Goal: Transaction & Acquisition: Purchase product/service

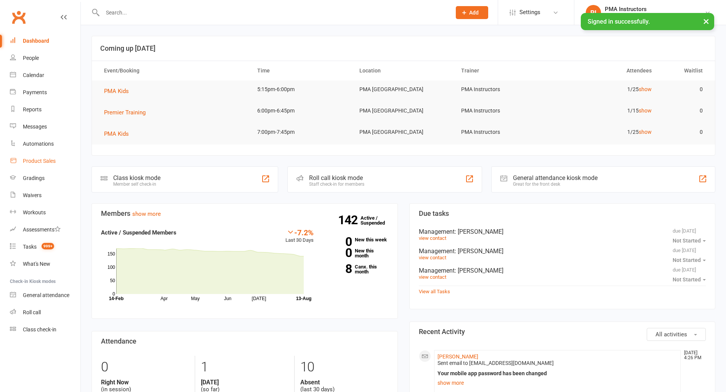
click at [37, 166] on link "Product Sales" at bounding box center [45, 160] width 71 height 17
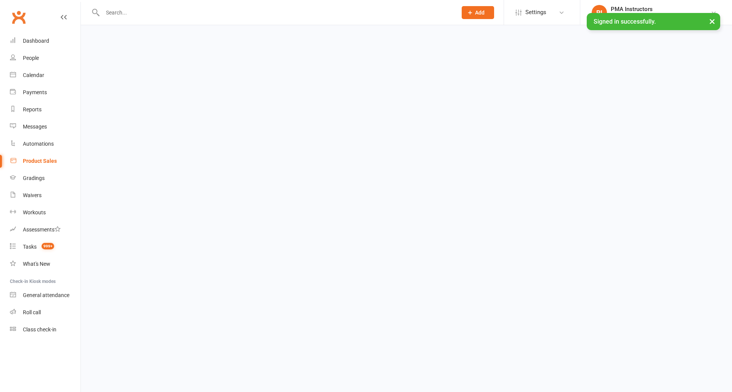
select select "100"
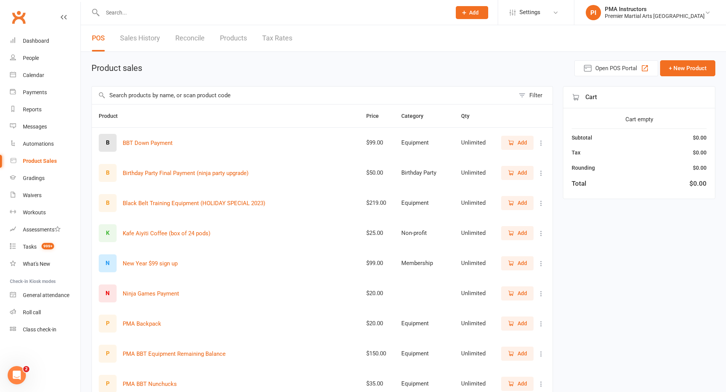
click at [116, 11] on input "text" at bounding box center [273, 12] width 346 height 11
type input "l"
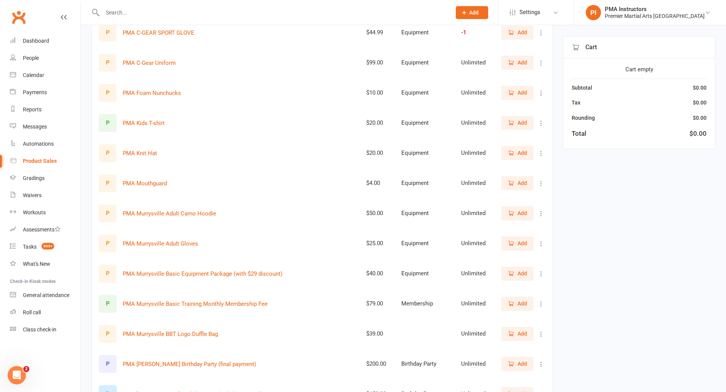
scroll to position [771, 0]
click at [514, 121] on span "Add" at bounding box center [517, 124] width 19 height 8
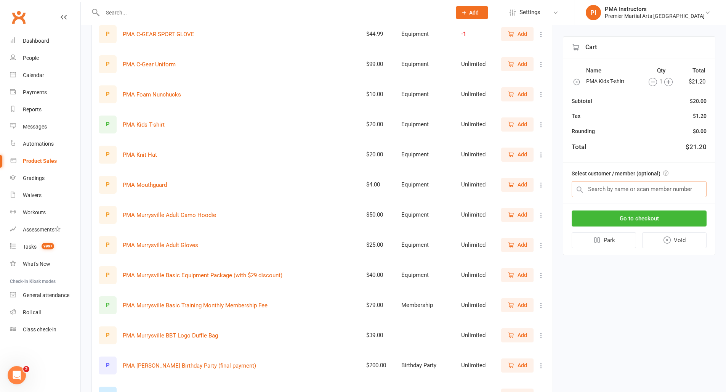
click at [620, 194] on input "text" at bounding box center [639, 189] width 135 height 16
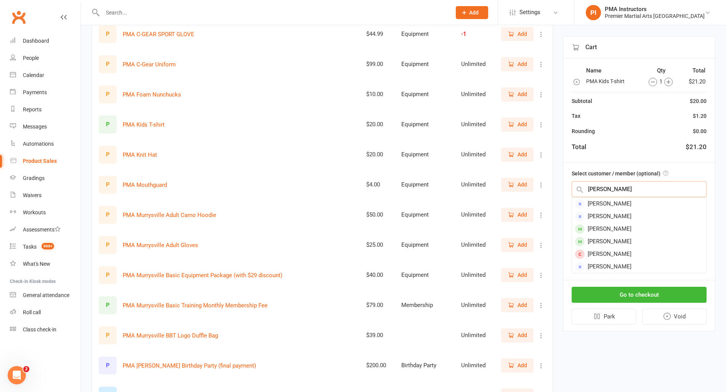
type input "[PERSON_NAME]"
drag, startPoint x: 620, startPoint y: 194, endPoint x: 604, endPoint y: 227, distance: 36.1
click at [605, 227] on div "[PERSON_NAME]" at bounding box center [639, 229] width 134 height 13
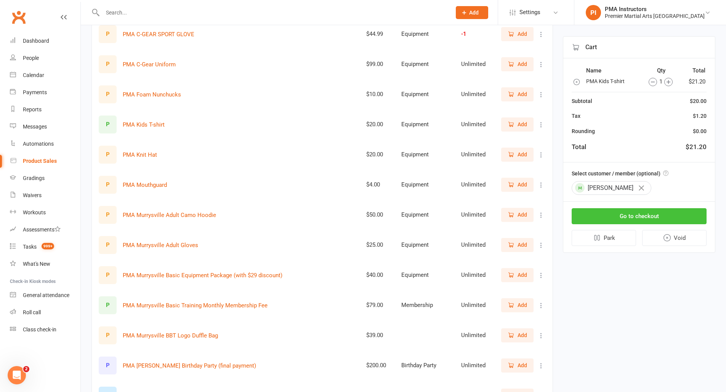
click at [622, 212] on button "Go to checkout" at bounding box center [639, 216] width 135 height 16
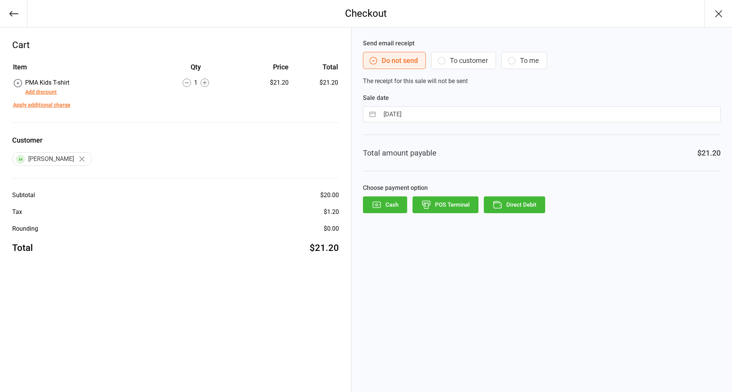
click at [448, 56] on button "To customer" at bounding box center [463, 60] width 65 height 17
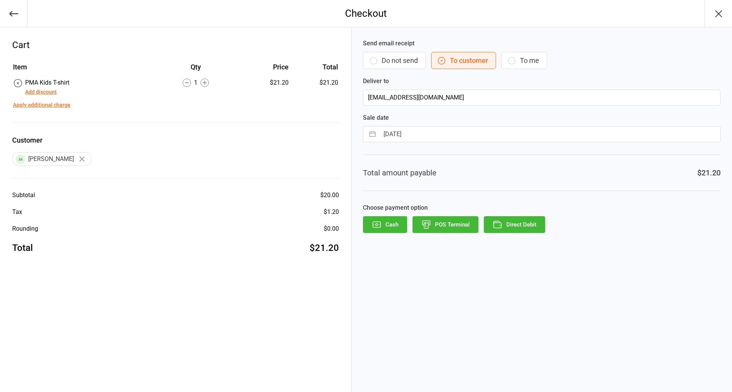
click at [513, 224] on button "Direct Debit" at bounding box center [514, 224] width 61 height 17
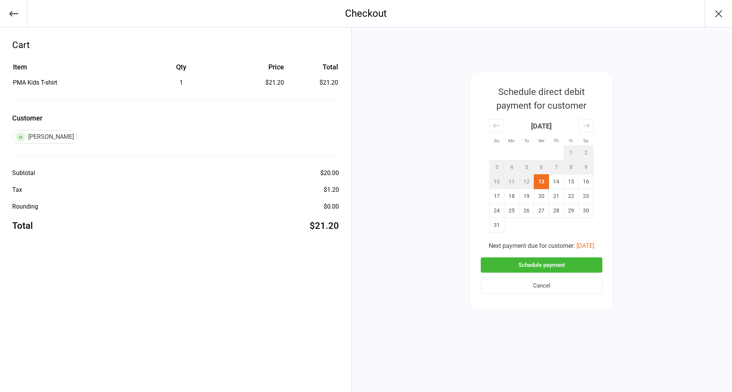
click at [548, 261] on button "Schedule payment" at bounding box center [542, 265] width 122 height 16
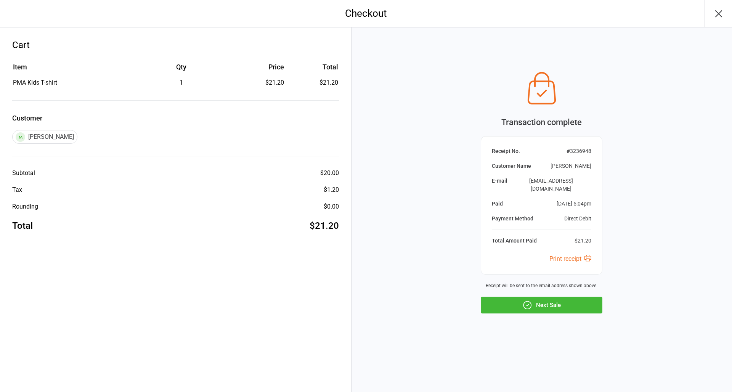
click at [542, 298] on button "Next Sale" at bounding box center [542, 305] width 122 height 17
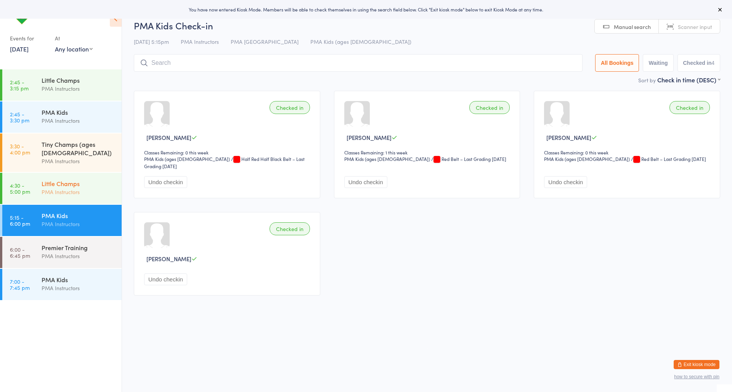
click at [73, 173] on div "Little Champs PMA Instructors" at bounding box center [82, 188] width 80 height 30
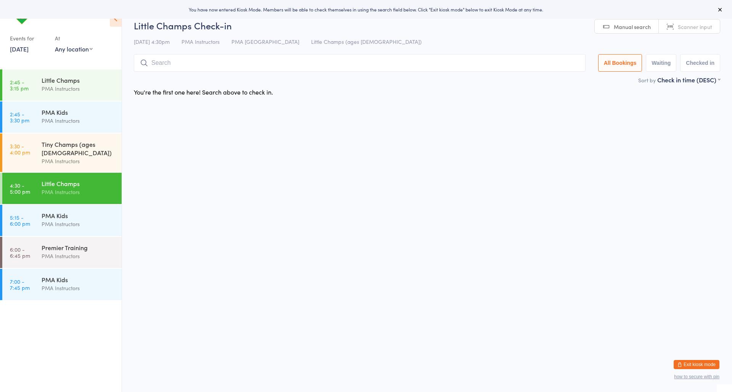
click at [194, 67] on input "search" at bounding box center [360, 63] width 452 height 18
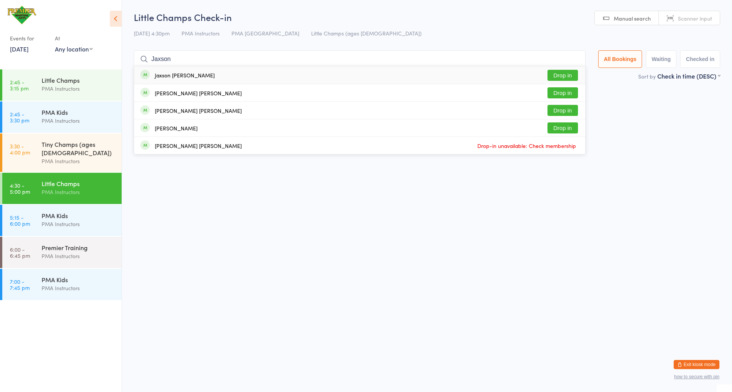
click at [556, 64] on input "Jaxson" at bounding box center [360, 59] width 452 height 18
type input "Jaxson"
click at [559, 72] on button "Drop in" at bounding box center [562, 75] width 30 height 11
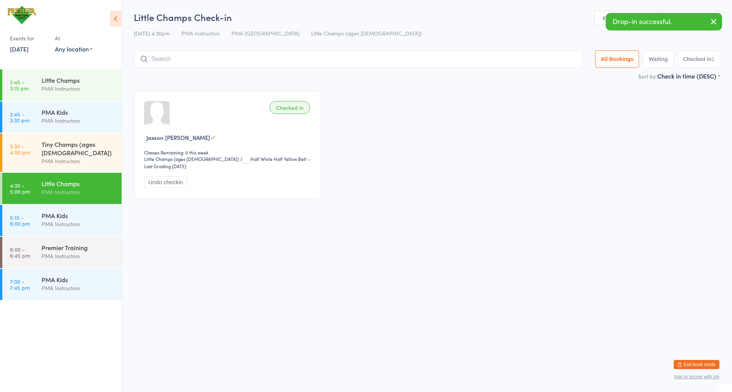
click at [173, 60] on input "search" at bounding box center [358, 59] width 449 height 18
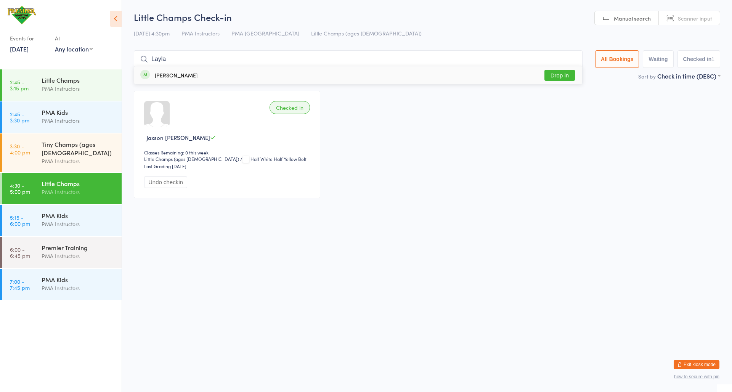
type input "Layla"
drag, startPoint x: 173, startPoint y: 61, endPoint x: 547, endPoint y: 72, distance: 374.0
click at [547, 72] on button "Drop in" at bounding box center [559, 75] width 30 height 11
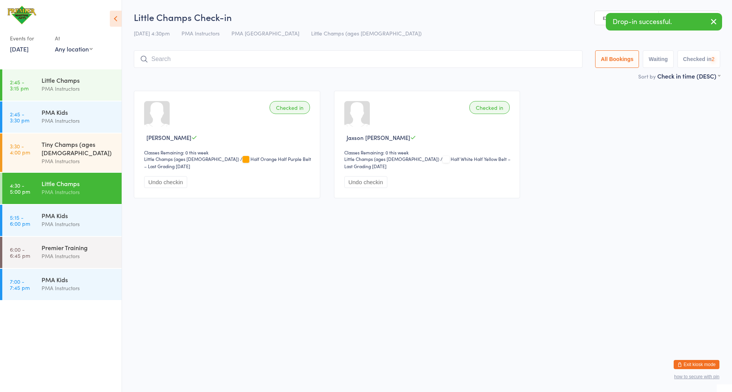
click at [271, 52] on input "search" at bounding box center [358, 59] width 449 height 18
type input "Rivera"
drag, startPoint x: 271, startPoint y: 53, endPoint x: 558, endPoint y: 80, distance: 287.9
click at [558, 81] on div "River Milisits Drop in" at bounding box center [358, 75] width 448 height 18
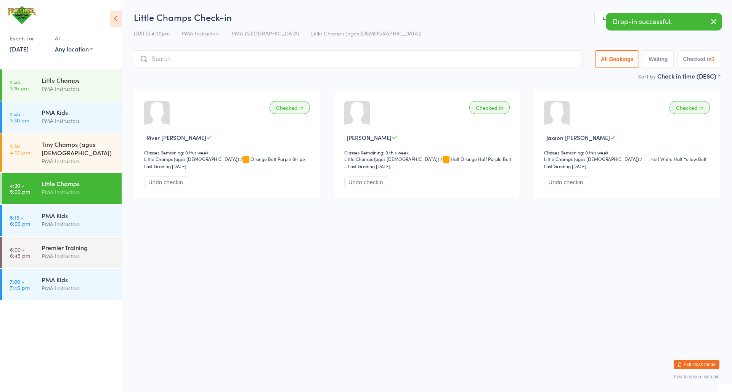
click at [253, 46] on div "Little Champs Check-in 13 Aug 4:30pm PMA Instructors PMA Murrysville Little Cha…" at bounding box center [427, 41] width 586 height 61
click at [256, 50] on div "Little Champs Check-in 13 Aug 4:30pm PMA Instructors PMA Murrysville Little Cha…" at bounding box center [427, 41] width 586 height 61
click at [254, 52] on input "search" at bounding box center [358, 59] width 449 height 18
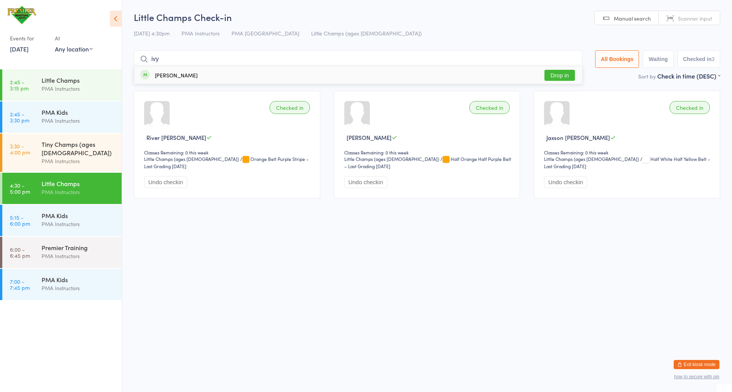
type input "ivy"
click at [550, 75] on button "Drop in" at bounding box center [559, 75] width 30 height 11
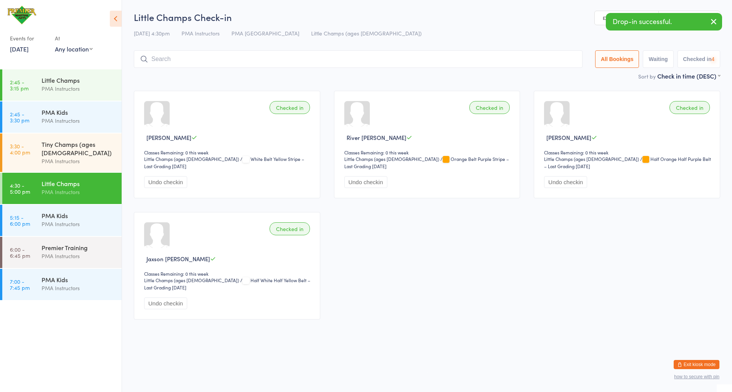
click at [288, 68] on div at bounding box center [358, 59] width 449 height 18
click at [288, 64] on input "search" at bounding box center [358, 59] width 449 height 18
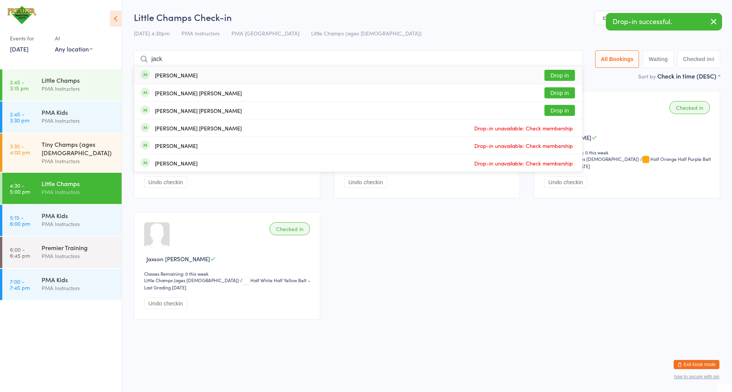
type input "jack"
click at [555, 72] on button "Drop in" at bounding box center [559, 75] width 30 height 11
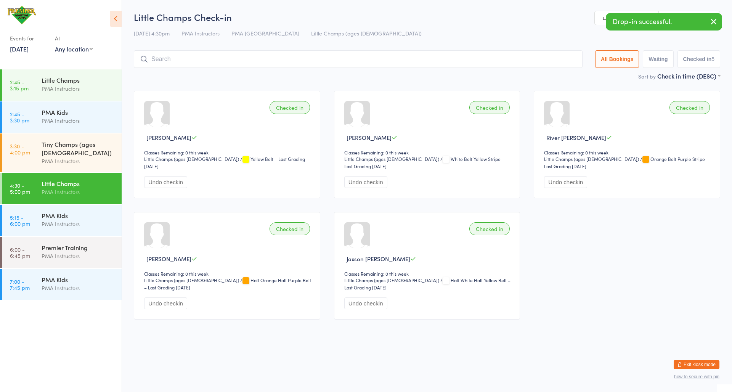
click at [721, 371] on html "You have now entered Kiosk Mode. Members will be able to check themselves in us…" at bounding box center [366, 196] width 732 height 392
click at [717, 367] on button "Exit kiosk mode" at bounding box center [696, 364] width 46 height 9
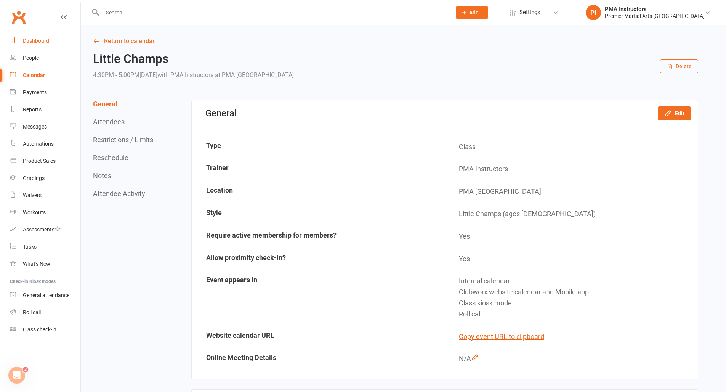
click at [42, 40] on div "Dashboard" at bounding box center [36, 41] width 26 height 6
